Goal: Task Accomplishment & Management: Complete application form

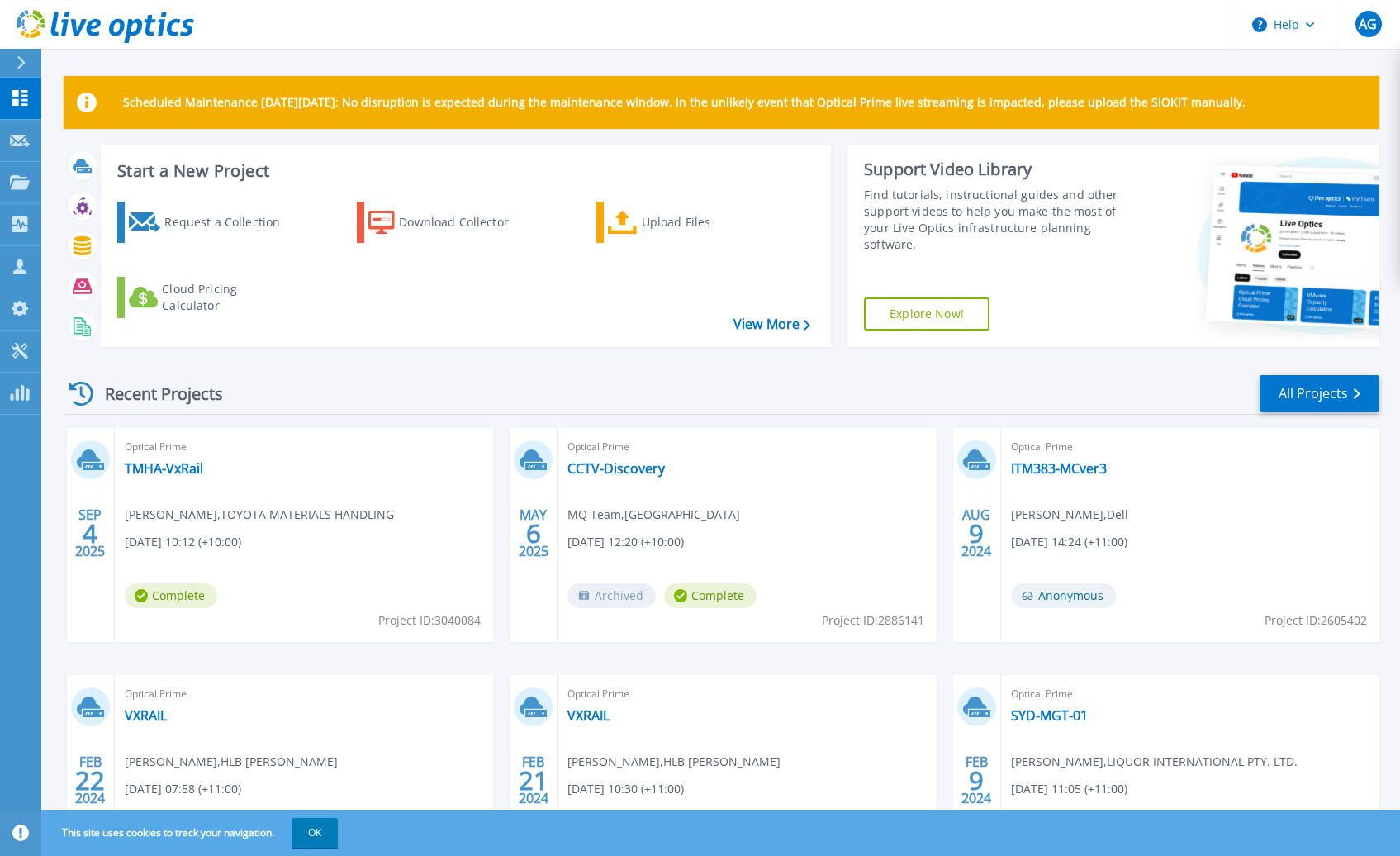
click at [758, 19] on header "Help AG Channel Partner Alex Gregory agregory@themissinglink.com.au The Missing…" at bounding box center [700, 24] width 1400 height 49
click at [210, 222] on div "Request a Collection" at bounding box center [230, 222] width 132 height 33
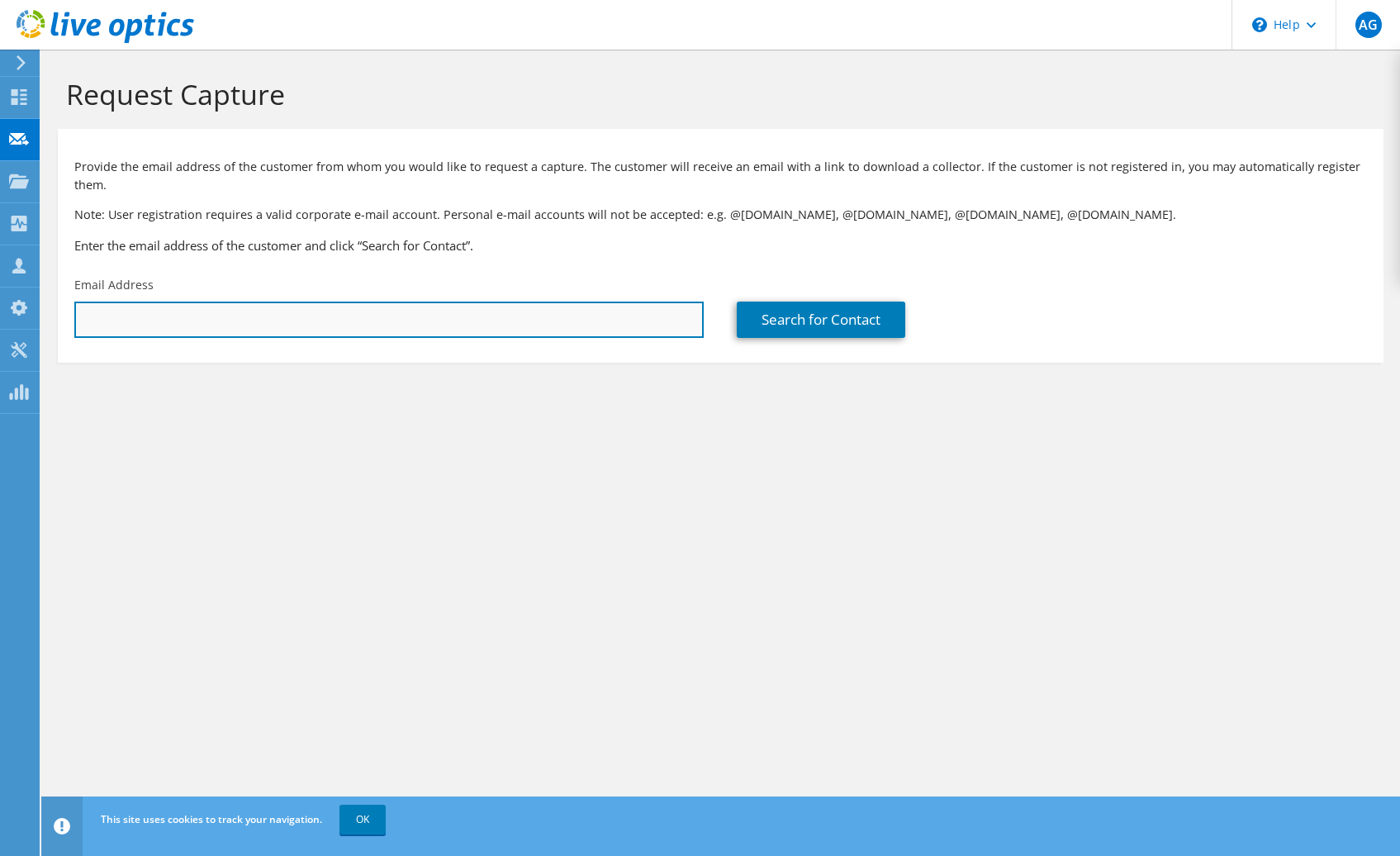
click at [240, 308] on input "text" at bounding box center [389, 320] width 630 height 36
paste input "[EMAIL_ADDRESS][DOMAIN_NAME]"
type input "[EMAIL_ADDRESS][DOMAIN_NAME]"
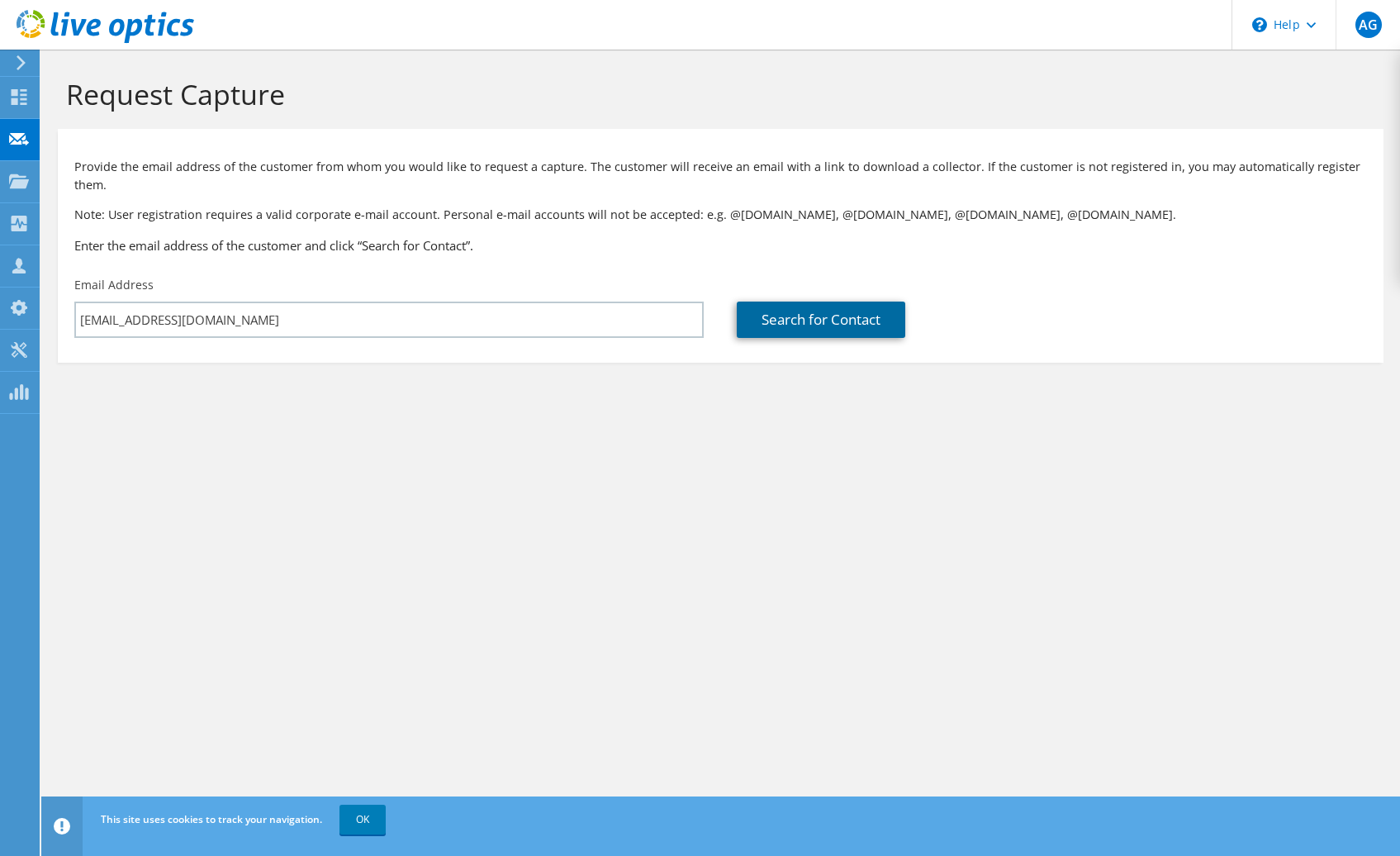
click at [832, 332] on link "Search for Contact" at bounding box center [822, 320] width 169 height 36
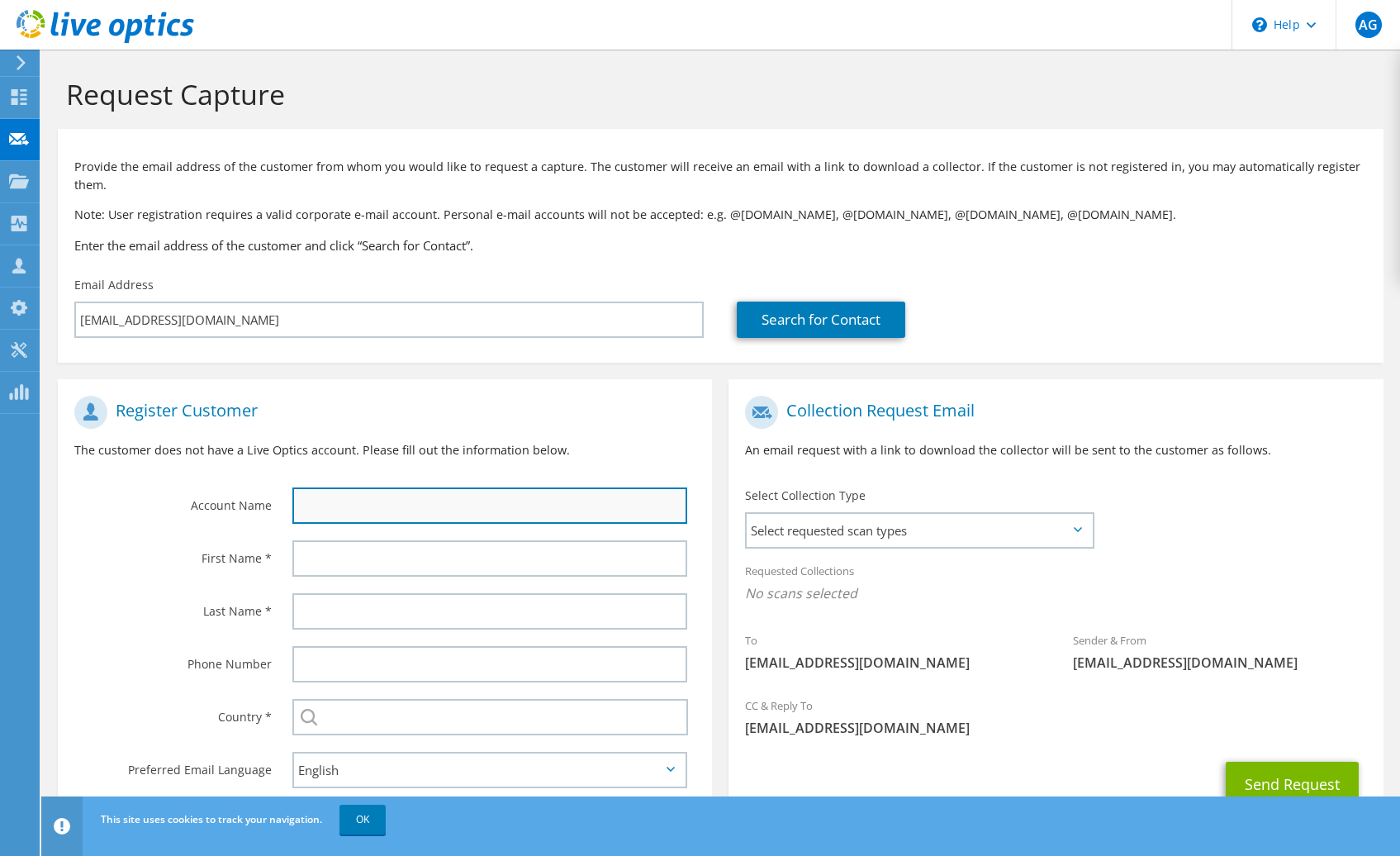
click at [402, 510] on input "text" at bounding box center [490, 506] width 395 height 36
type input "Alsco"
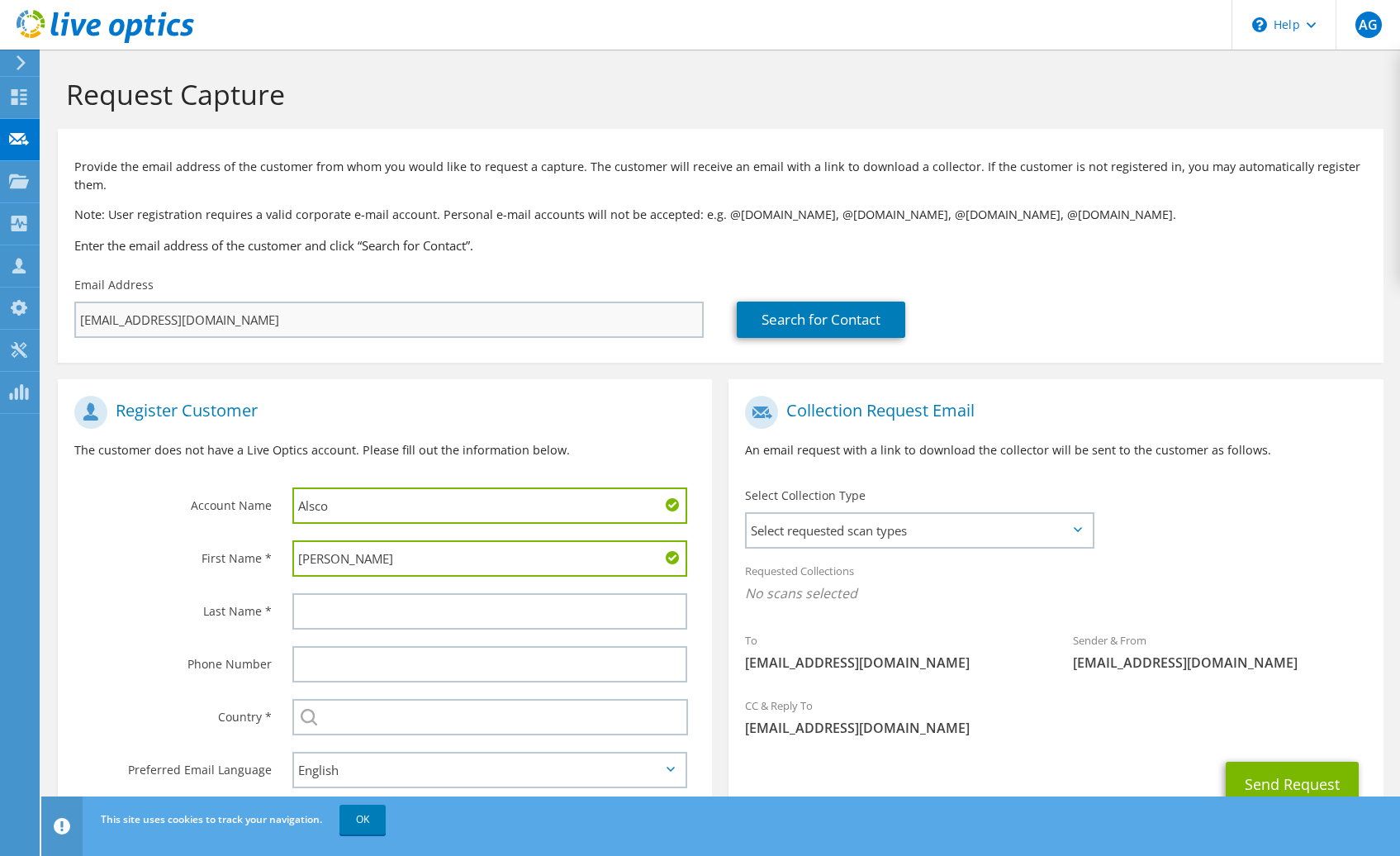
type input "[PERSON_NAME]"
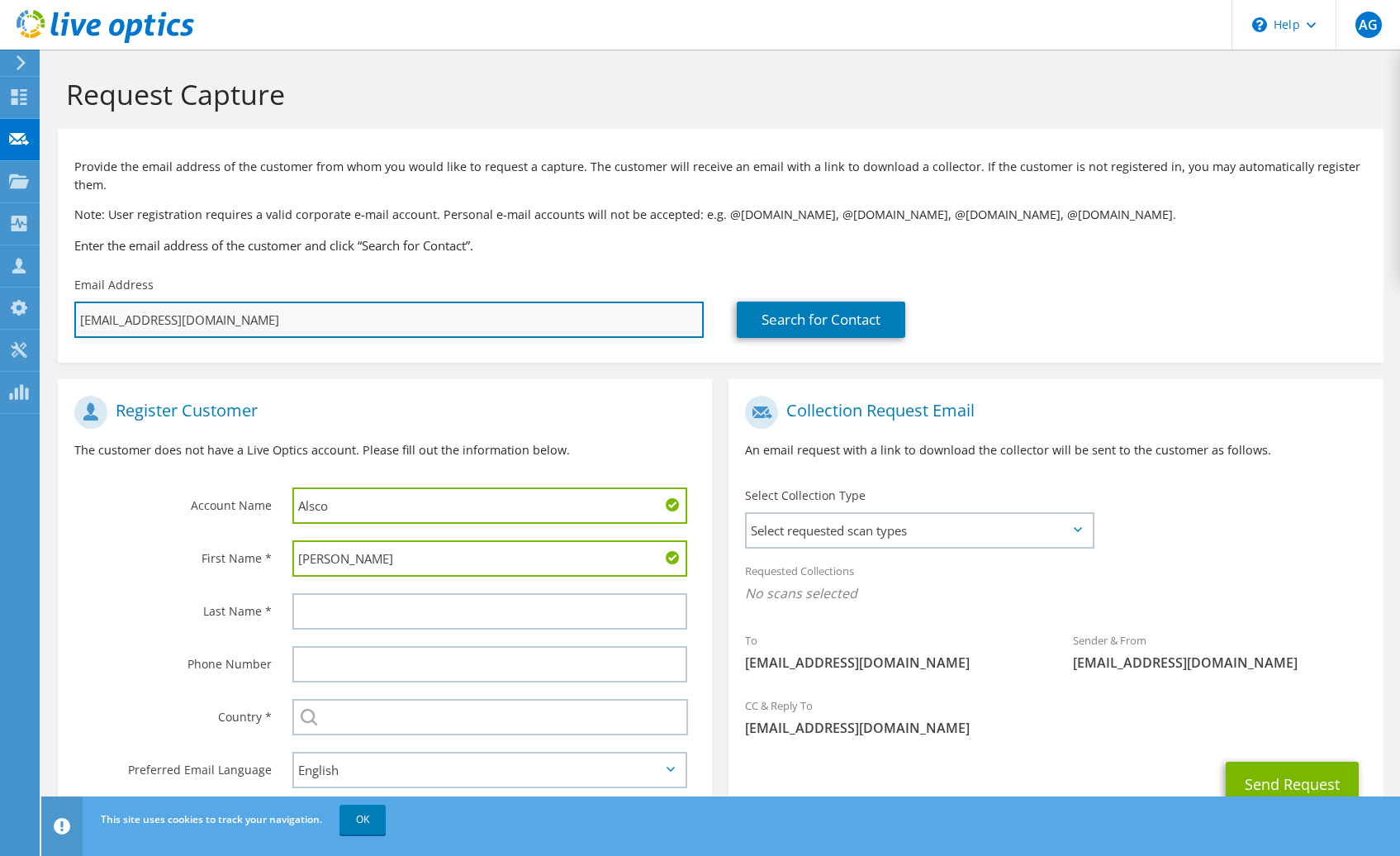
click at [116, 323] on input "[EMAIL_ADDRESS][DOMAIN_NAME]" at bounding box center [389, 320] width 630 height 36
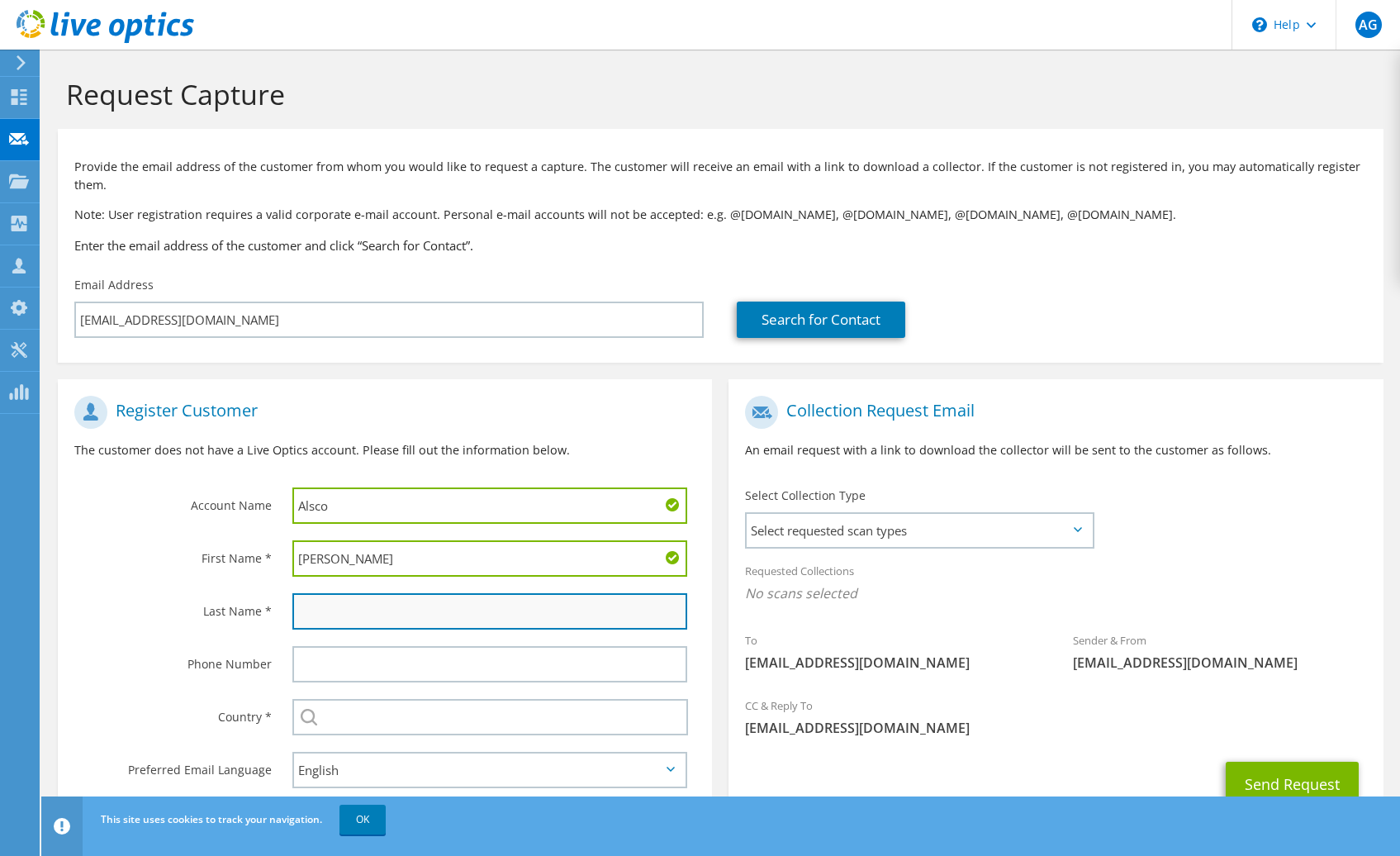
click at [409, 596] on input "text" at bounding box center [490, 612] width 395 height 36
paste input "agretchkosiy"
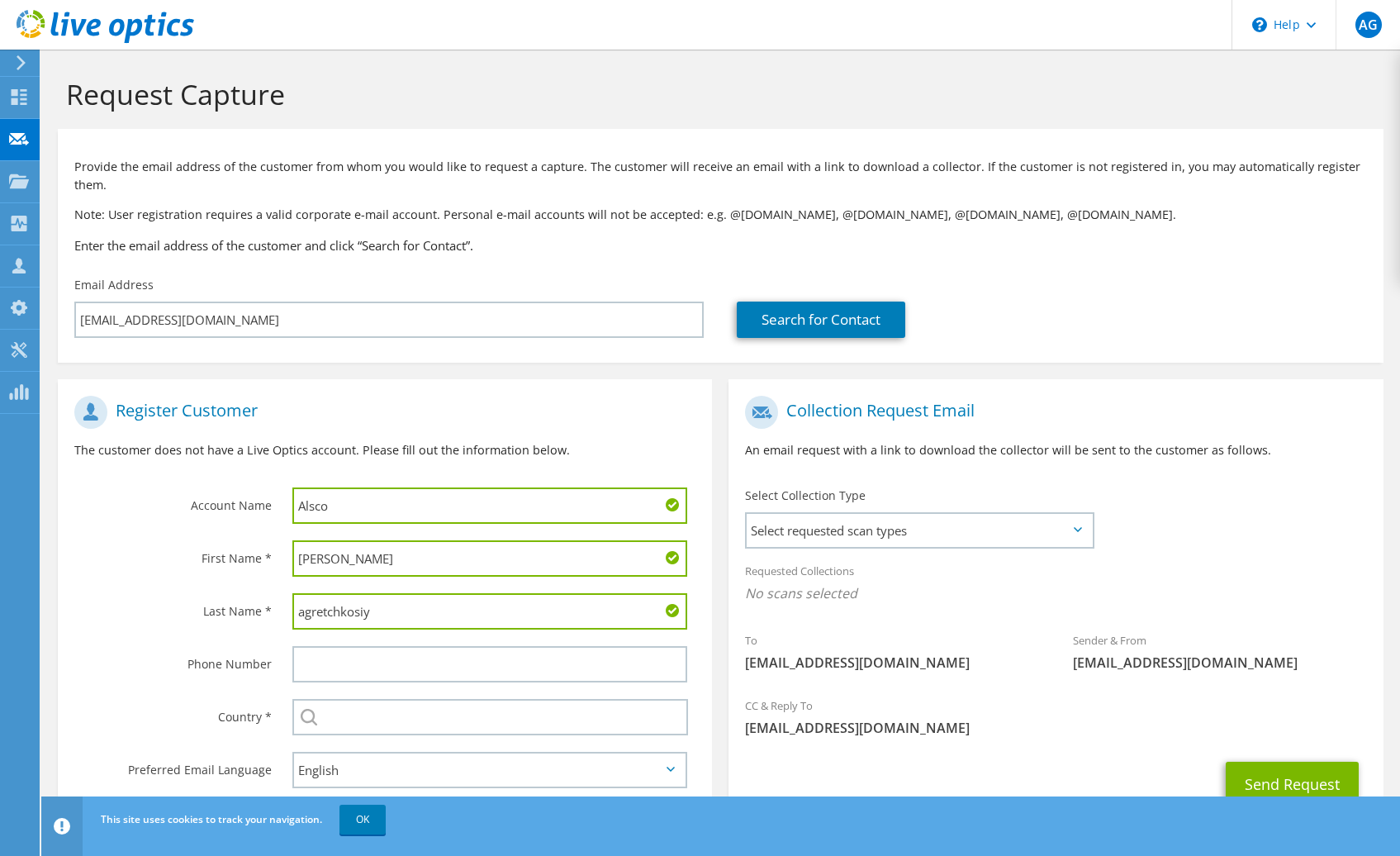
drag, startPoint x: 311, startPoint y: 610, endPoint x: 269, endPoint y: 609, distance: 42.0
click at [269, 609] on div "Last Name * agretchkosiy" at bounding box center [384, 611] width 655 height 53
type input "Gretchkosiy"
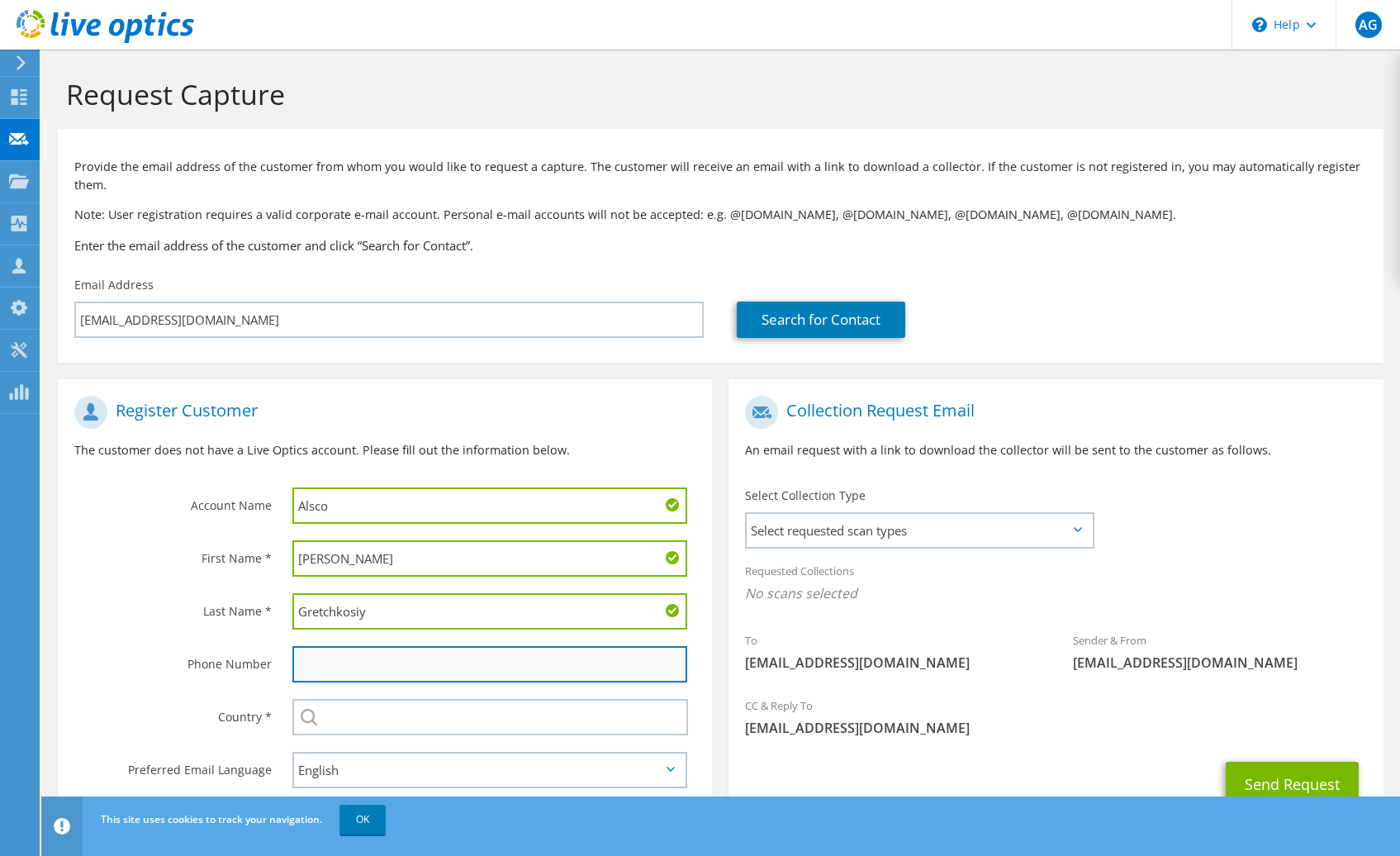
click at [322, 657] on input "text" at bounding box center [490, 664] width 395 height 36
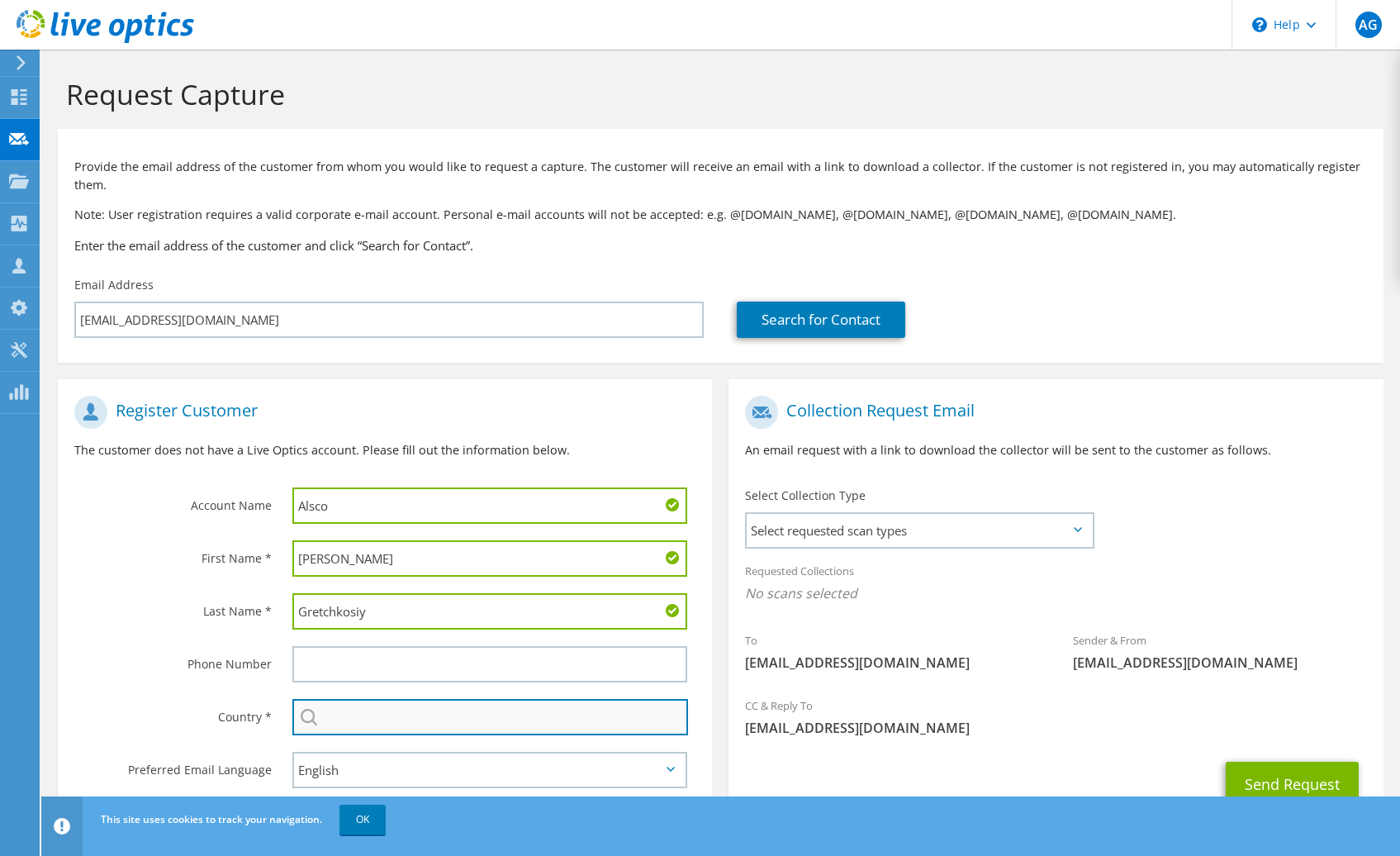
click at [468, 724] on input "text" at bounding box center [490, 717] width 396 height 36
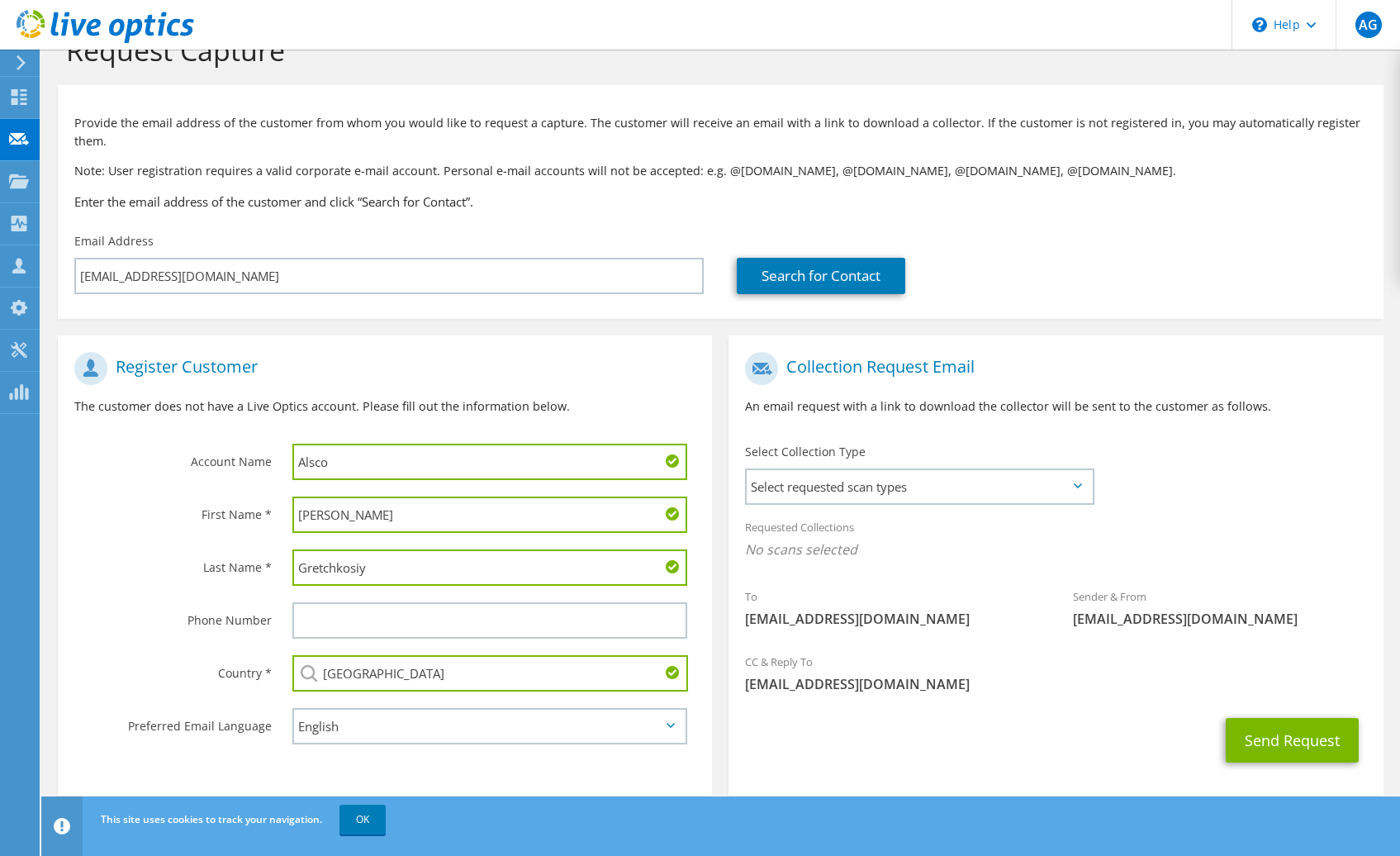
scroll to position [66, 0]
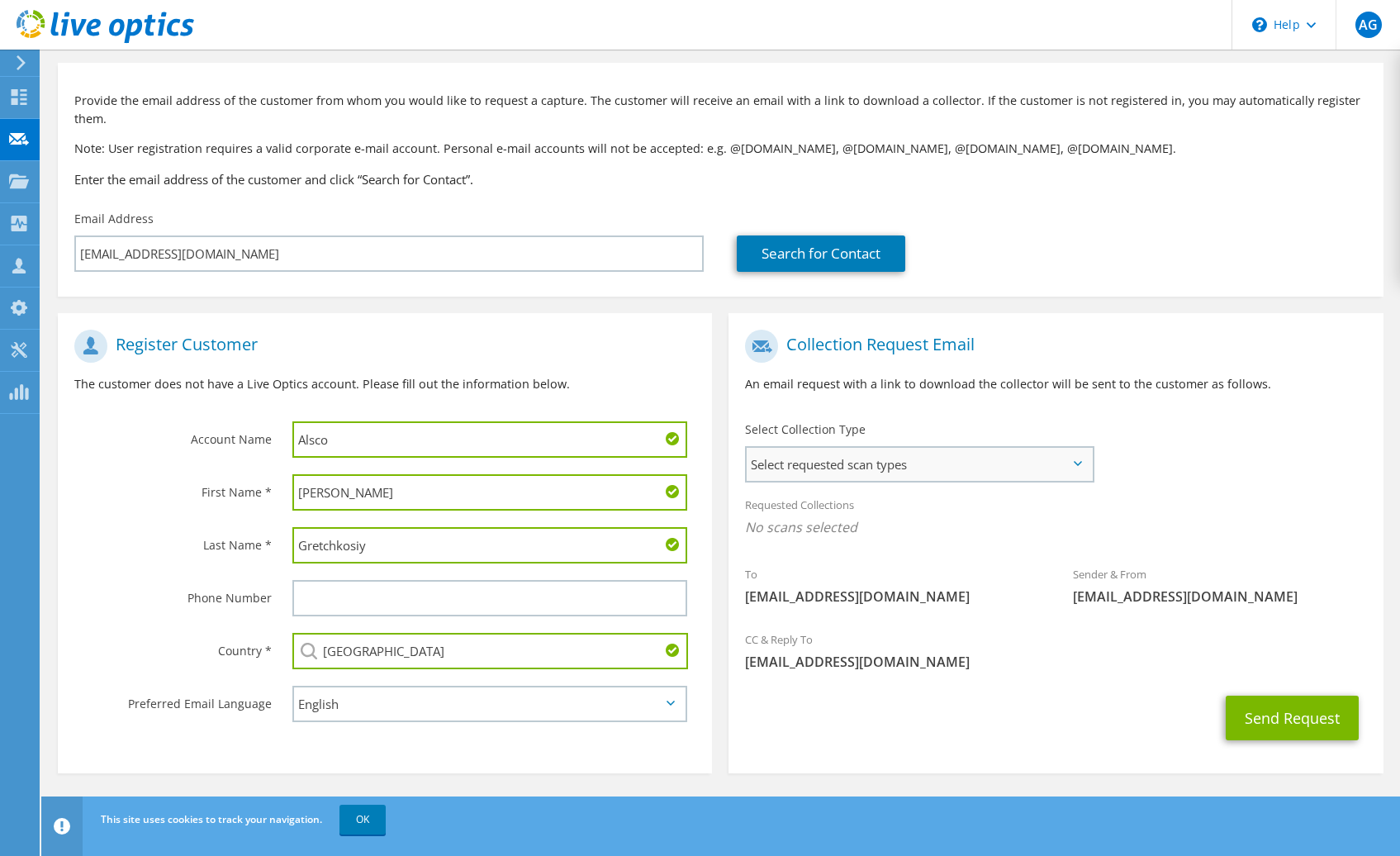
type input "[GEOGRAPHIC_DATA]"
click at [891, 462] on span "Select requested scan types" at bounding box center [920, 464] width 346 height 33
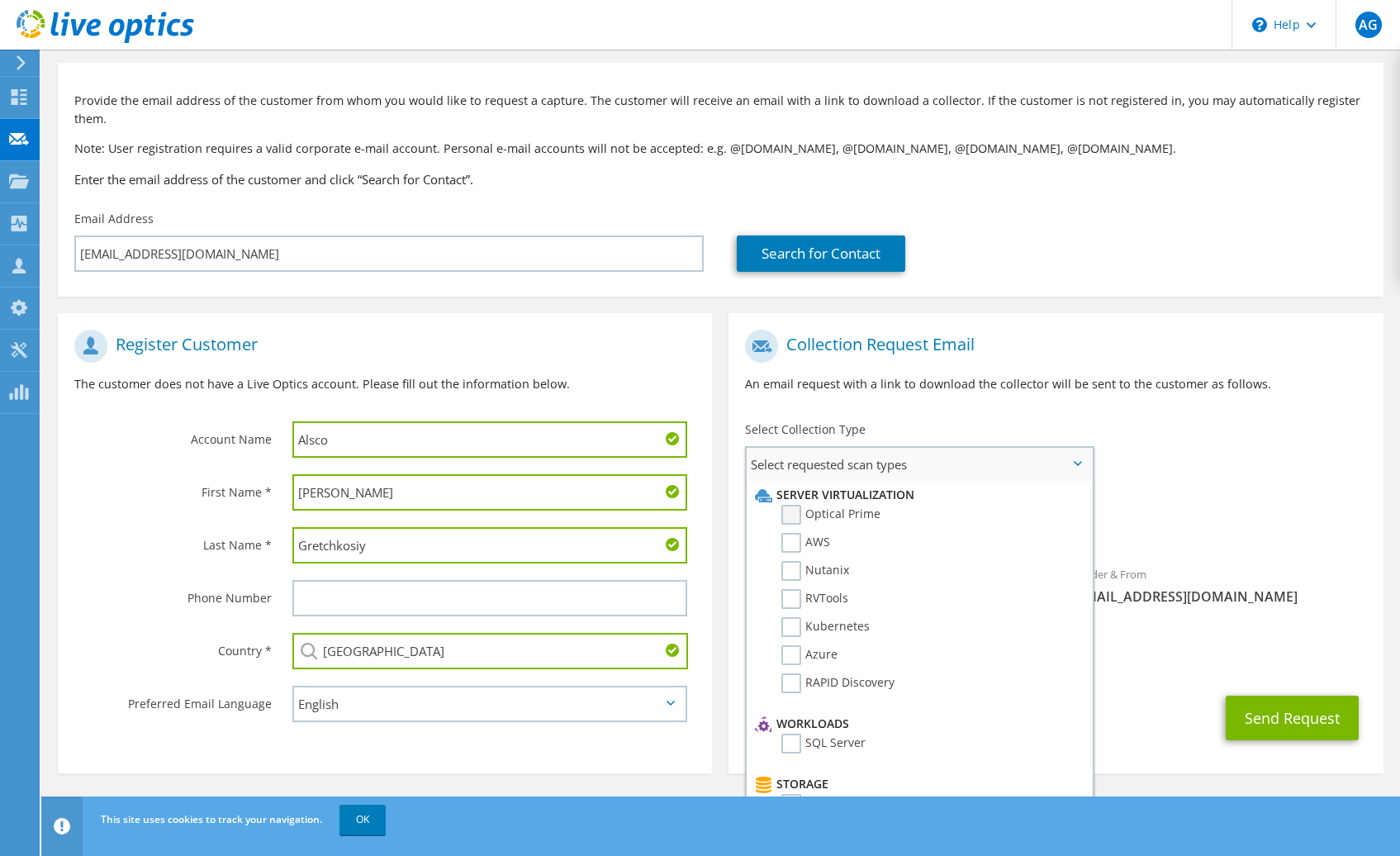
click at [864, 514] on label "Optical Prime" at bounding box center [831, 515] width 99 height 20
click at [0, 0] on input "Optical Prime" at bounding box center [0, 0] width 0 height 0
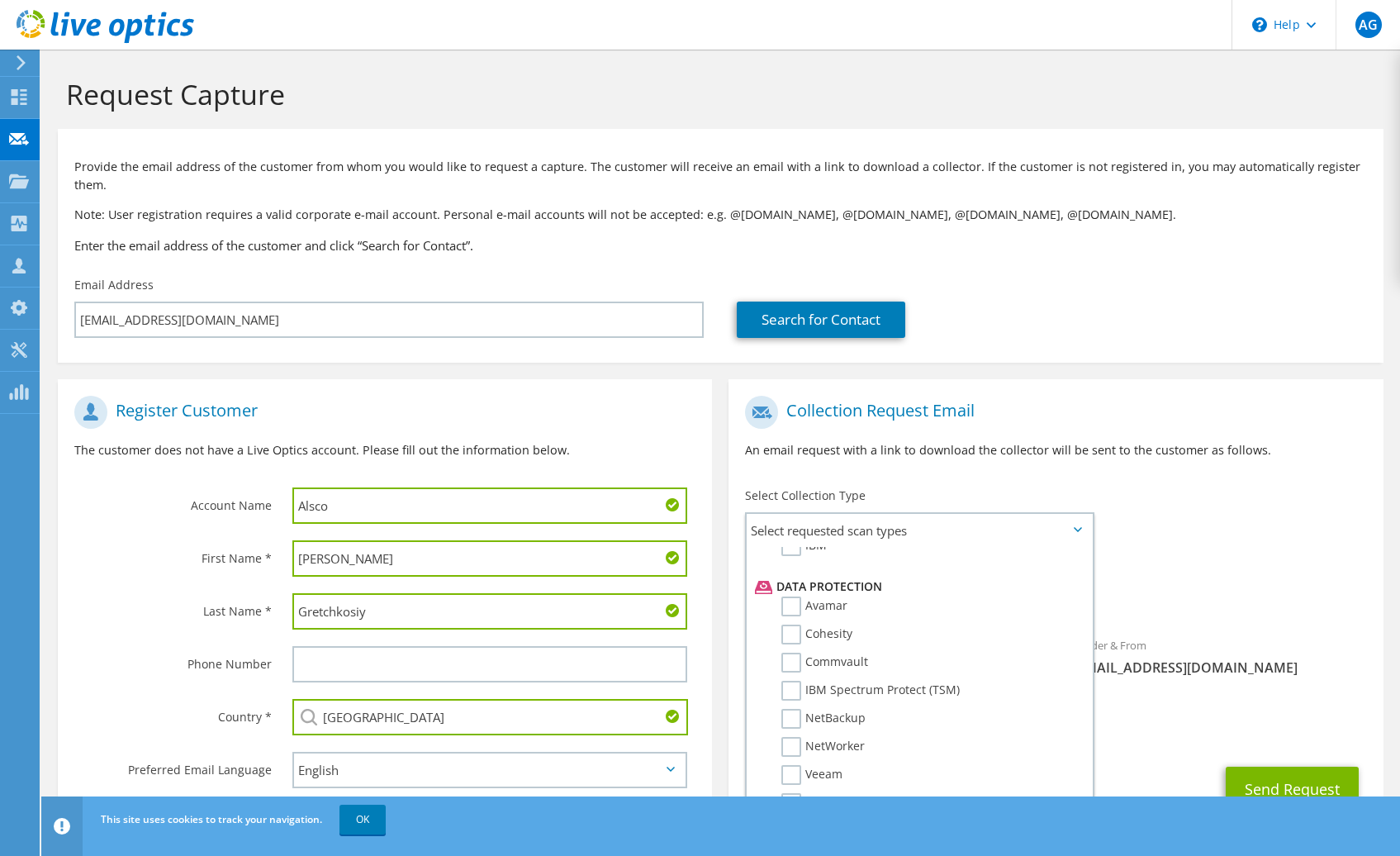
scroll to position [455, 0]
click at [1198, 583] on div "Requested Collections No scans selected Optical Prime" at bounding box center [1055, 587] width 655 height 66
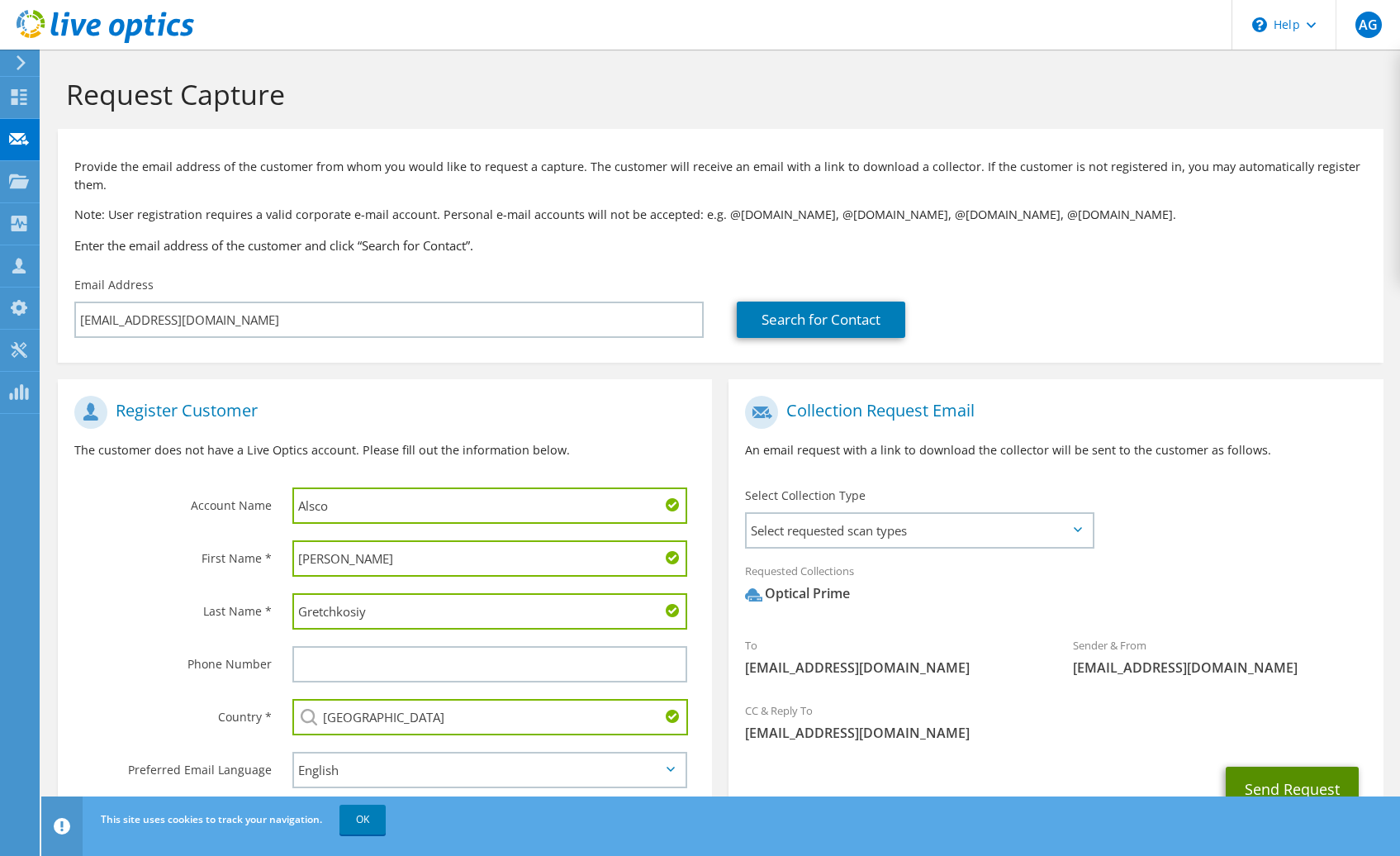
click at [1295, 782] on button "Send Request" at bounding box center [1292, 790] width 133 height 45
